Goal: Find contact information

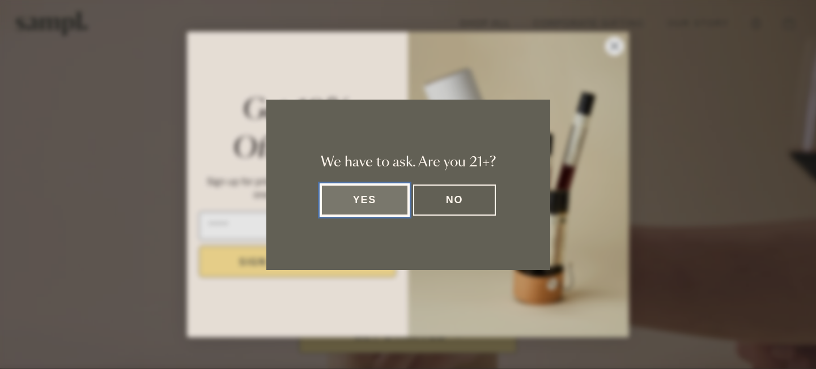
click at [371, 197] on button "Yes" at bounding box center [365, 200] width 88 height 31
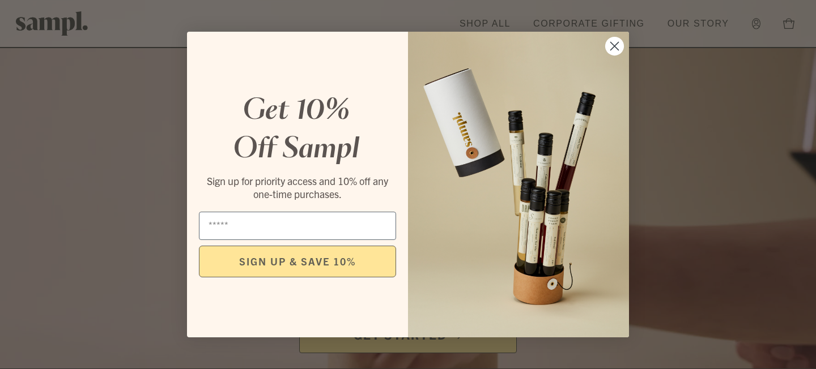
click at [625, 46] on img "POPUP Form" at bounding box center [518, 185] width 221 height 306
click at [615, 46] on icon "Close dialog" at bounding box center [615, 46] width 8 height 8
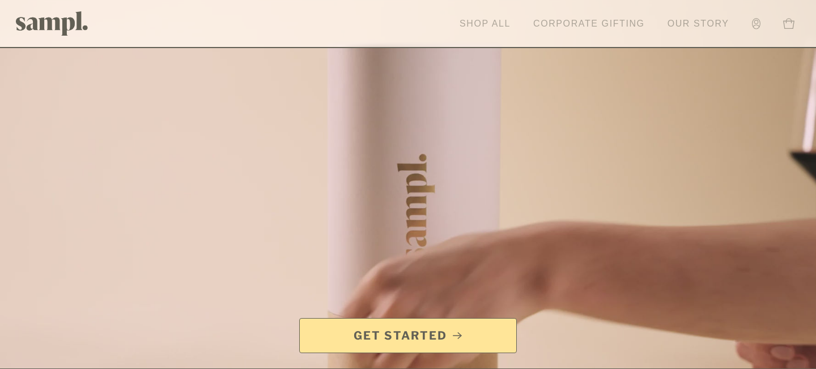
click at [480, 23] on link "Shop All" at bounding box center [485, 23] width 62 height 25
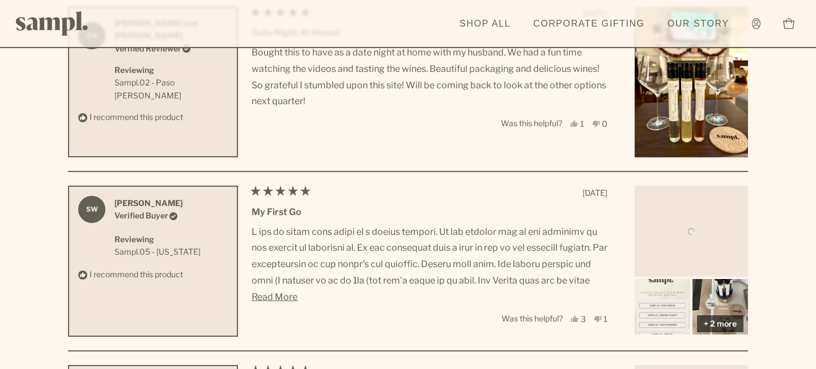
scroll to position [4237, 0]
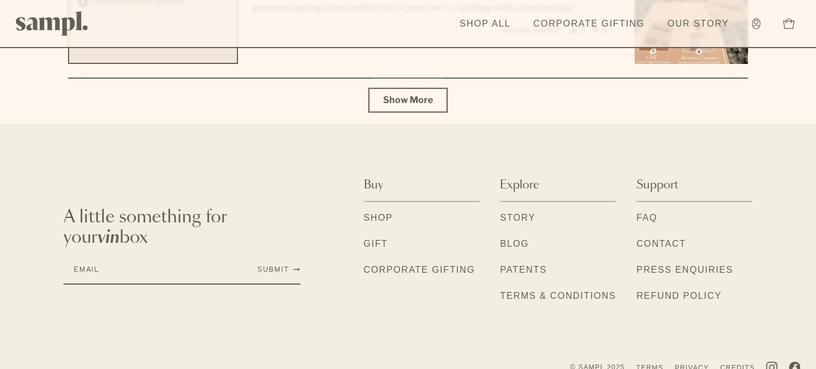
click at [375, 220] on link "Shop" at bounding box center [378, 218] width 29 height 15
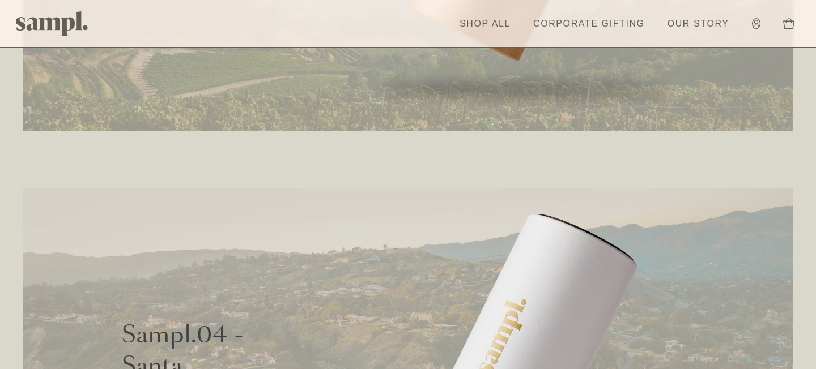
scroll to position [1679, 0]
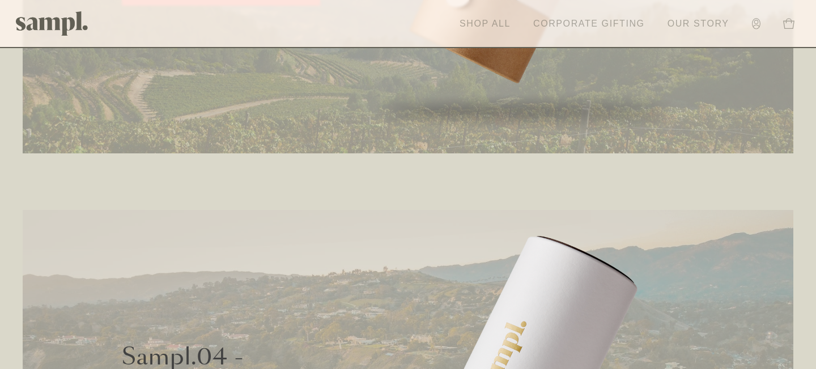
click at [587, 24] on link "Corporate Gifting" at bounding box center [589, 23] width 123 height 25
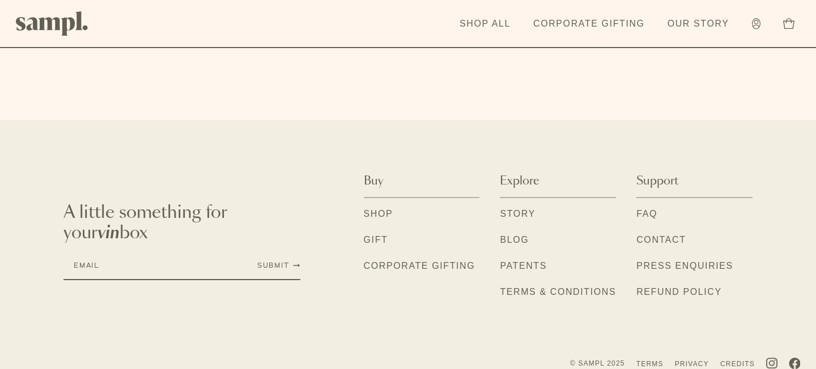
scroll to position [3748, 0]
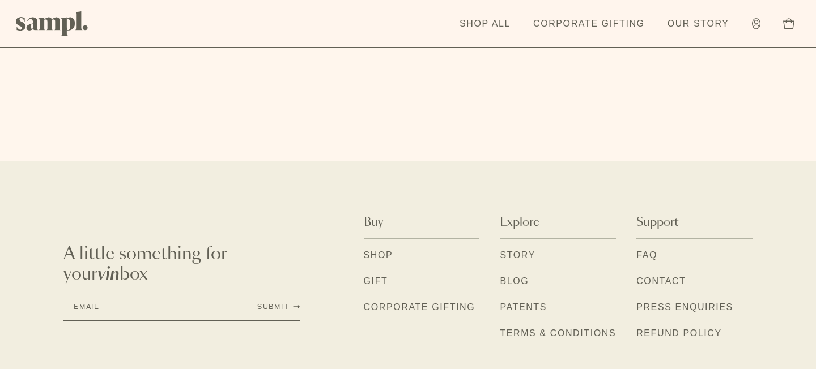
click at [653, 249] on link "FAQ" at bounding box center [646, 256] width 21 height 15
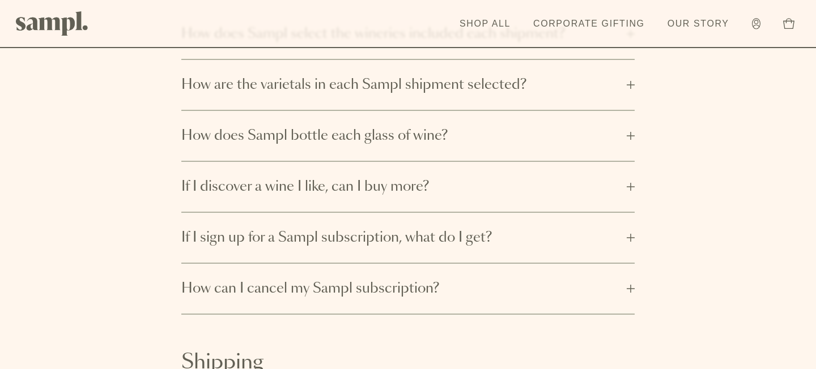
scroll to position [730, 0]
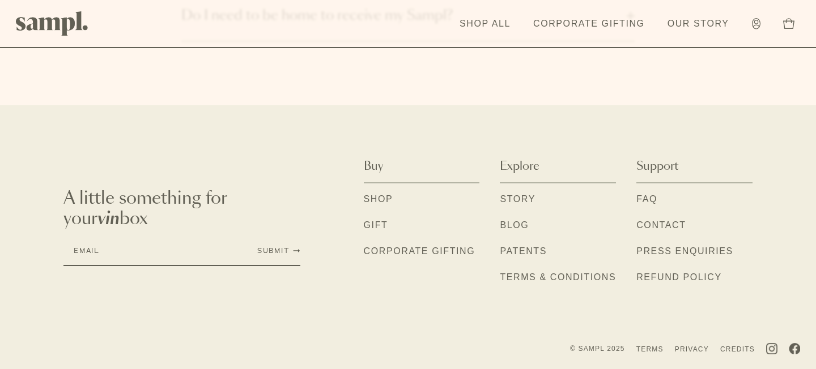
click at [662, 216] on ul "FAQ Contact Press Enquiries Refund Policy" at bounding box center [694, 239] width 116 height 93
click at [665, 227] on link "Contact" at bounding box center [660, 226] width 49 height 15
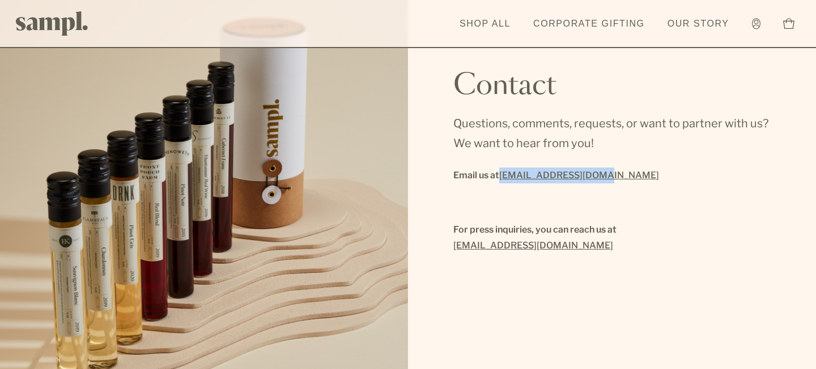
drag, startPoint x: 618, startPoint y: 174, endPoint x: 501, endPoint y: 181, distance: 117.0
click at [501, 181] on p "Email us at [EMAIL_ADDRESS][DOMAIN_NAME]" at bounding box center [611, 176] width 317 height 16
copy link "[EMAIL_ADDRESS][DOMAIN_NAME]"
